Goal: Navigation & Orientation: Find specific page/section

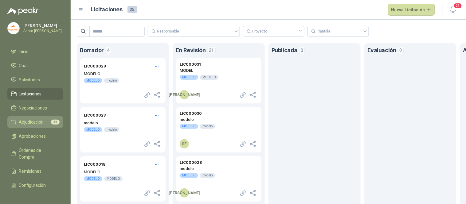
click at [34, 123] on span "Adjudicación" at bounding box center [31, 122] width 25 height 7
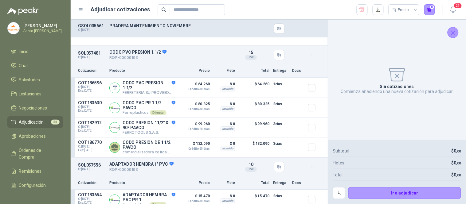
scroll to position [3578, 0]
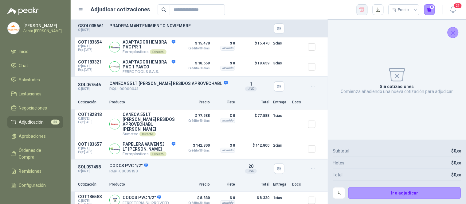
click at [363, 11] on icon "button" at bounding box center [362, 10] width 6 height 6
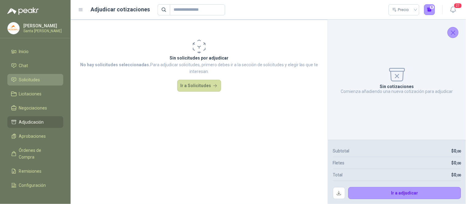
click at [36, 81] on span "Solicitudes" at bounding box center [29, 79] width 21 height 7
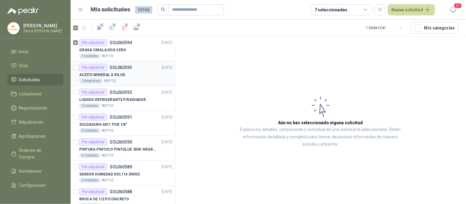
click at [78, 68] on article "Por adjudicar SOL060593 [DATE] [MEDICAL_DATA] X KILOS 1 Kilogramos RQP 722" at bounding box center [123, 73] width 104 height 25
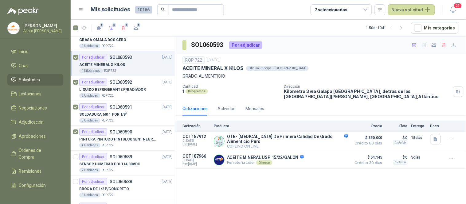
scroll to position [12, 0]
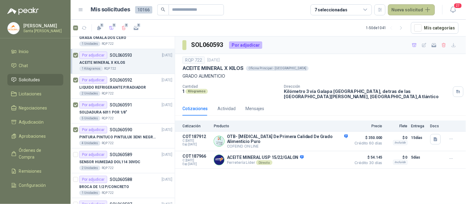
click at [417, 6] on button "Nueva solicitud" at bounding box center [411, 9] width 47 height 11
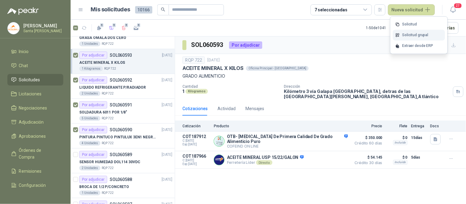
click at [417, 36] on link "Solicitud grupal" at bounding box center [419, 35] width 52 height 11
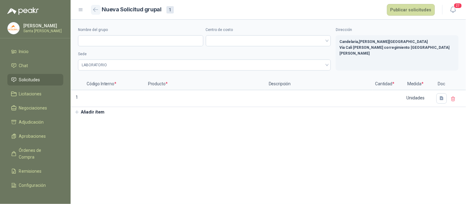
click at [95, 11] on icon "button" at bounding box center [95, 10] width 5 height 4
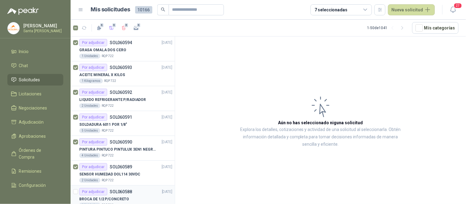
click at [75, 195] on div at bounding box center [75, 198] width 5 height 20
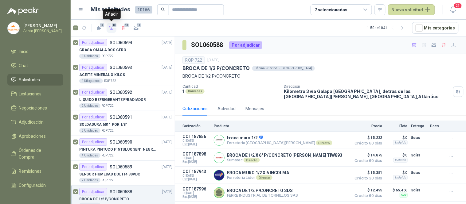
click at [114, 28] on icon "button" at bounding box center [111, 27] width 5 height 5
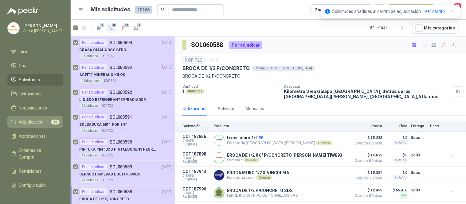
click at [36, 123] on span "Adjudicación" at bounding box center [31, 122] width 25 height 7
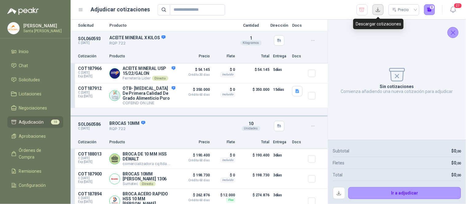
click at [379, 10] on button "button" at bounding box center [377, 9] width 11 height 11
